Goal: Task Accomplishment & Management: Manage account settings

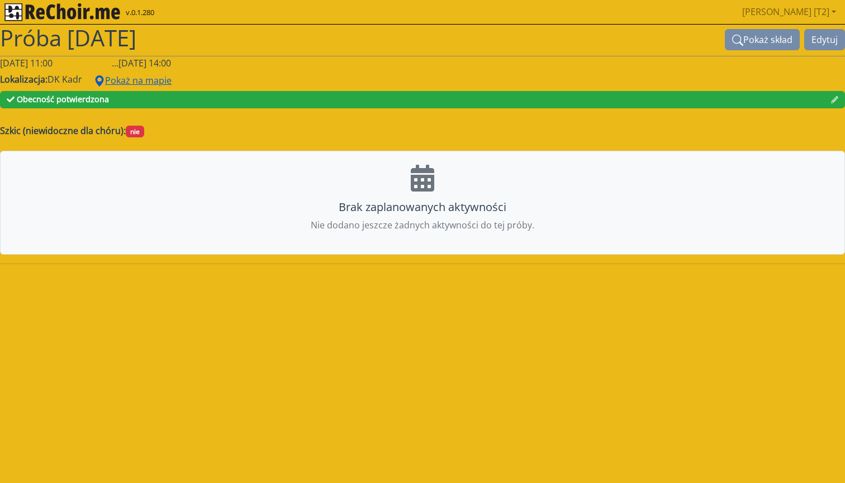
click at [121, 79] on button "Pokaż na mapie" at bounding box center [133, 80] width 92 height 21
click at [96, 11] on img "rekłajer mi" at bounding box center [62, 12] width 116 height 18
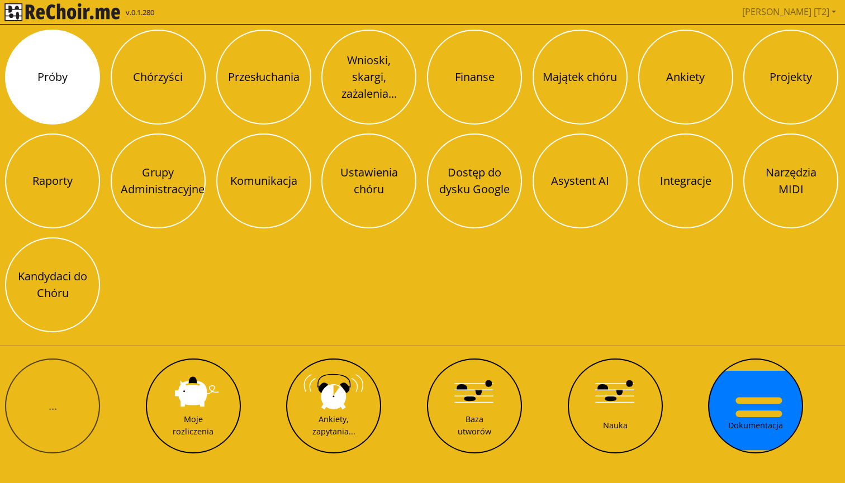
click at [64, 78] on button "Próby" at bounding box center [52, 77] width 95 height 95
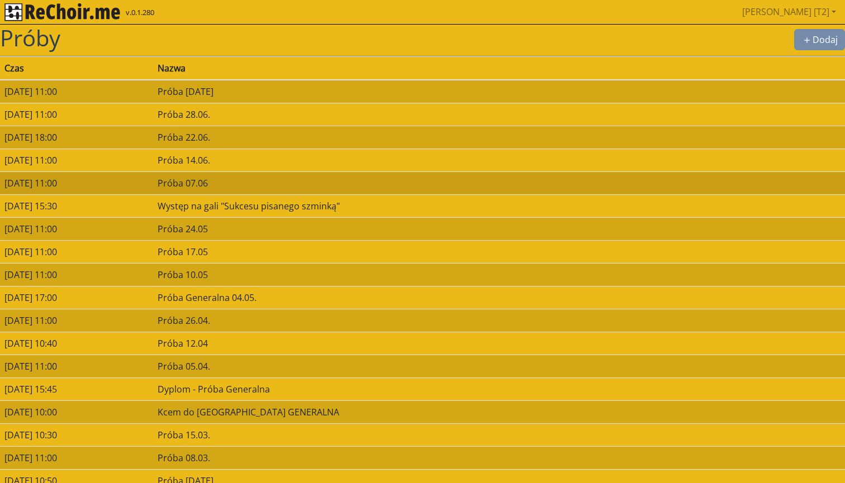
click at [153, 184] on td "07/06/2025 11:00" at bounding box center [76, 183] width 153 height 23
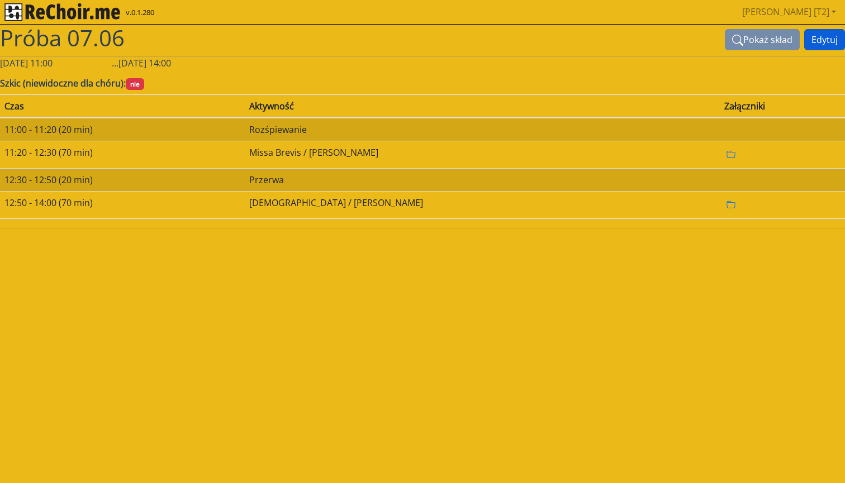
click at [817, 40] on button "Edytuj" at bounding box center [824, 39] width 41 height 21
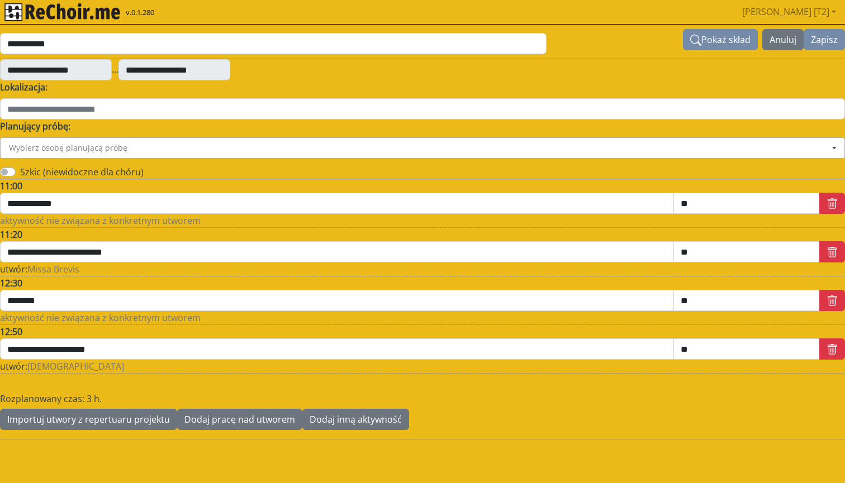
click at [124, 146] on input at bounding box center [423, 148] width 844 height 20
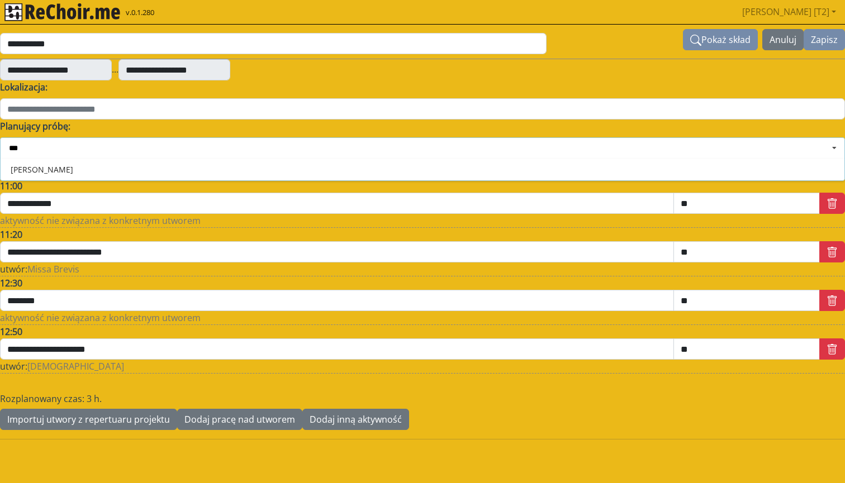
type input "****"
click at [59, 163] on div "Piotr Czechowicz" at bounding box center [423, 169] width 844 height 22
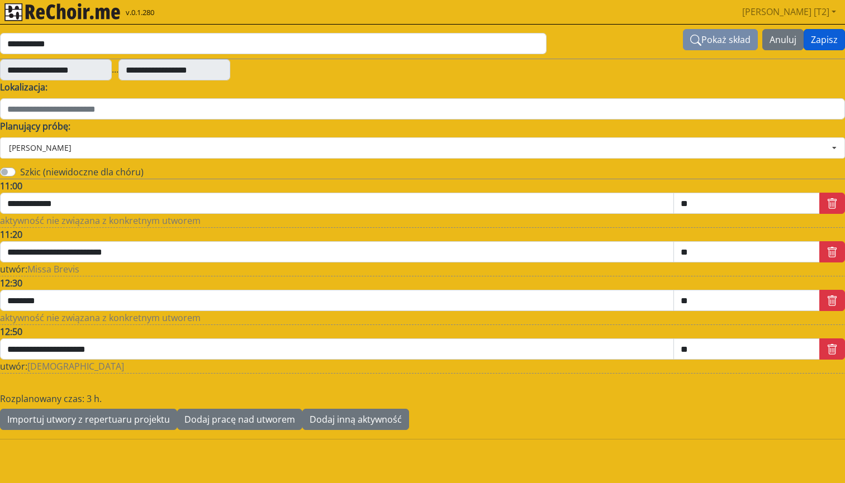
click at [823, 41] on button "Zapisz" at bounding box center [824, 39] width 41 height 21
